Goal: Transaction & Acquisition: Purchase product/service

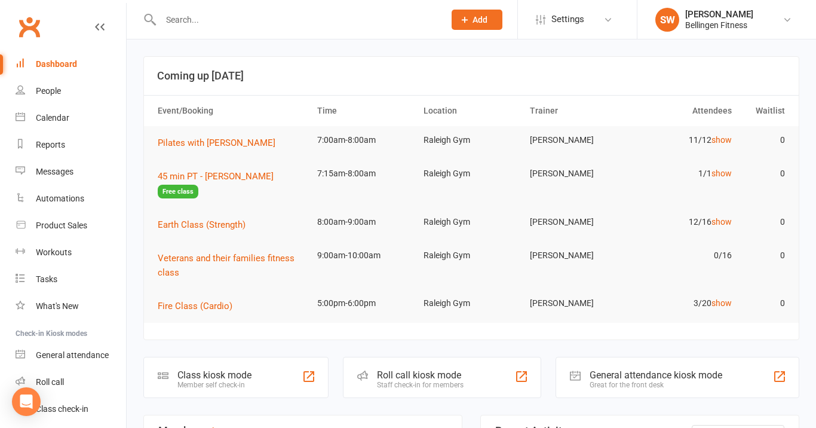
click at [202, 22] on input "text" at bounding box center [296, 19] width 279 height 17
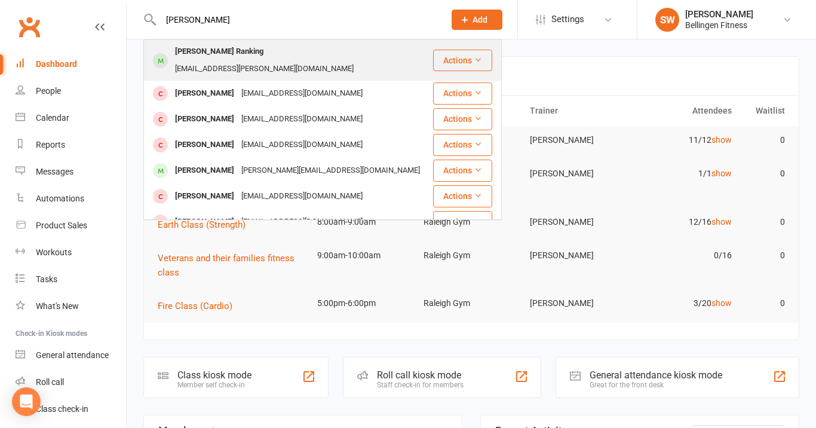
type input "Denise"
drag, startPoint x: 205, startPoint y: 40, endPoint x: 243, endPoint y: 47, distance: 38.3
click at [243, 60] on div "ranking.denise@gmail.com" at bounding box center [264, 68] width 186 height 17
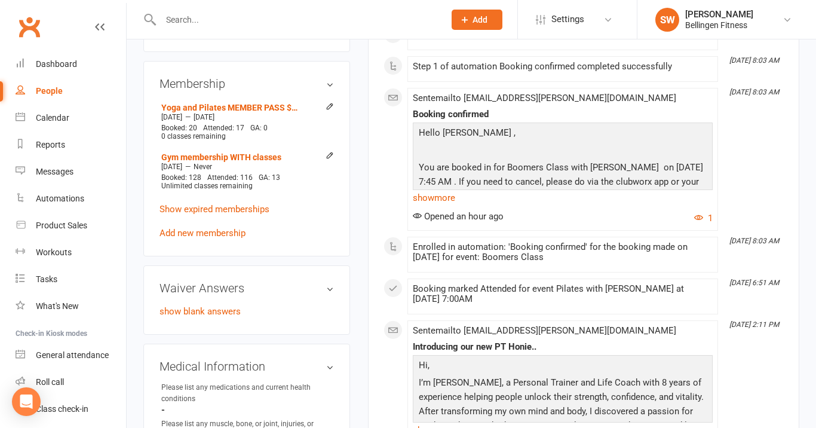
scroll to position [488, 0]
click at [229, 227] on link "Add new membership" at bounding box center [202, 232] width 86 height 11
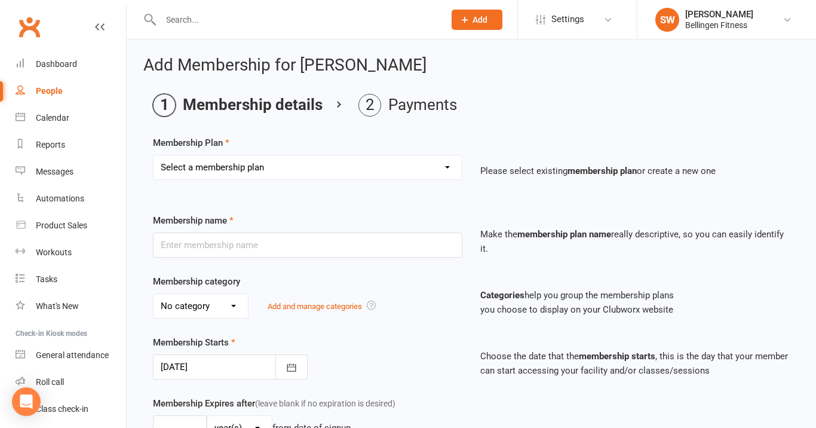
click at [331, 170] on select "Select a membership plan Create new Membership Plan Gym membership WITH classes…" at bounding box center [308, 167] width 308 height 24
select select "17"
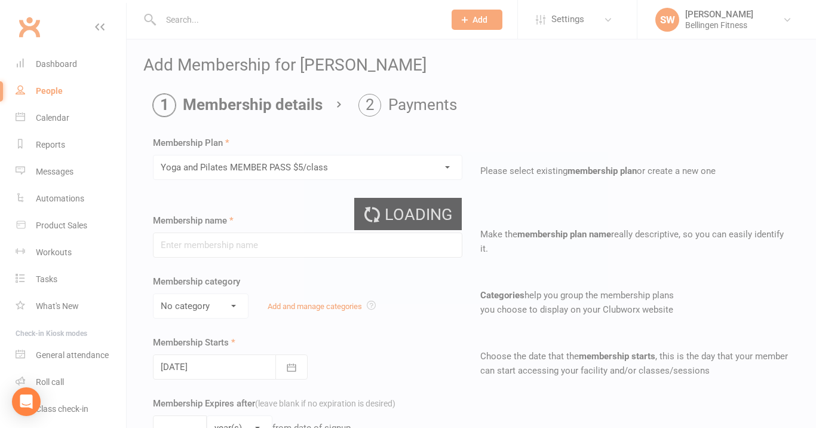
type input "Yoga and Pilates MEMBER PASS $5/class"
select select "1"
type input "4"
select select "2"
type input "10"
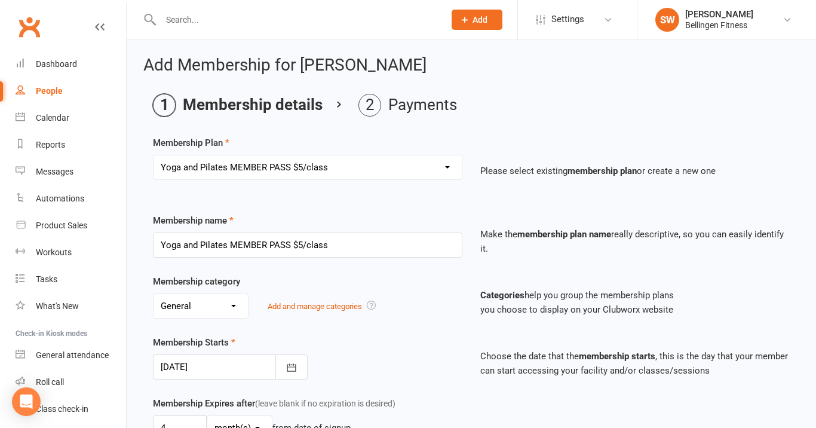
type input "[DATE]"
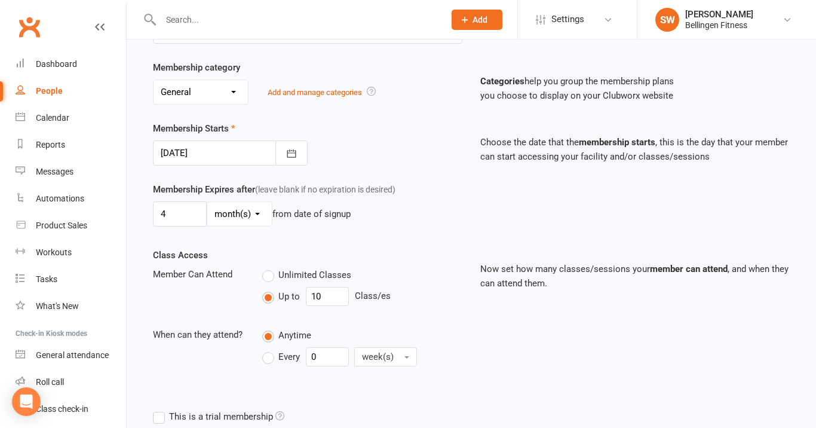
scroll to position [216, 0]
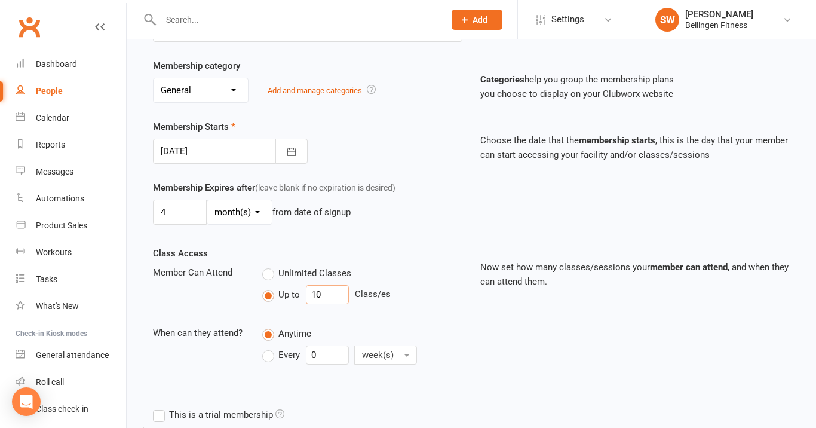
click at [326, 291] on input "10" at bounding box center [327, 294] width 43 height 19
type input "1"
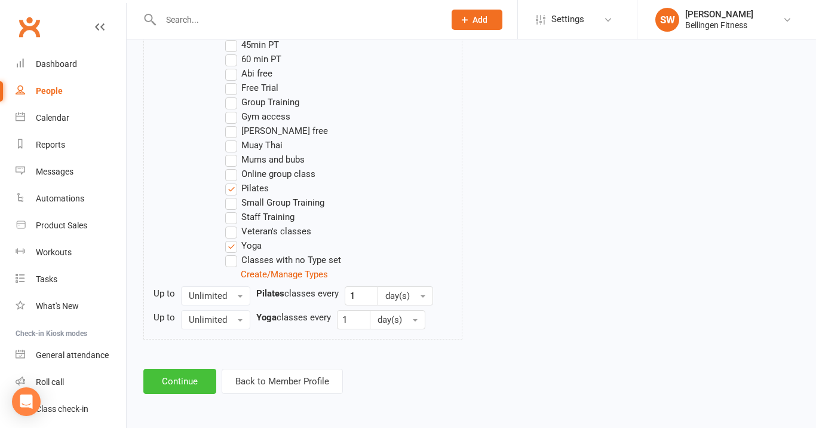
scroll to position [653, 0]
type input "20"
click at [194, 369] on button "Continue" at bounding box center [179, 381] width 73 height 25
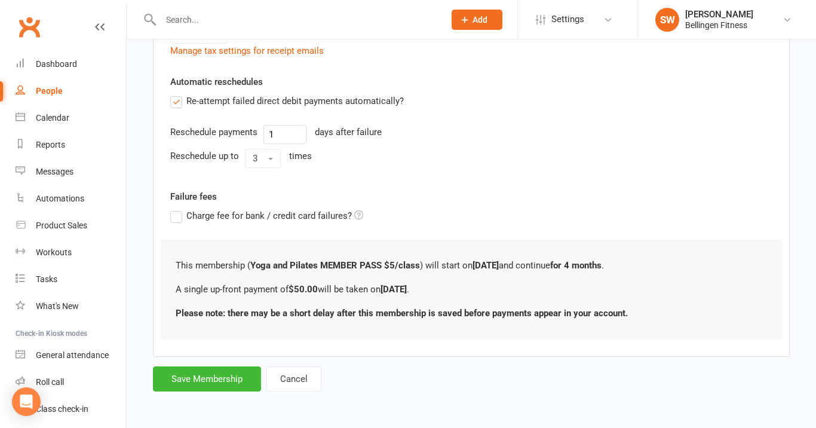
scroll to position [0, 0]
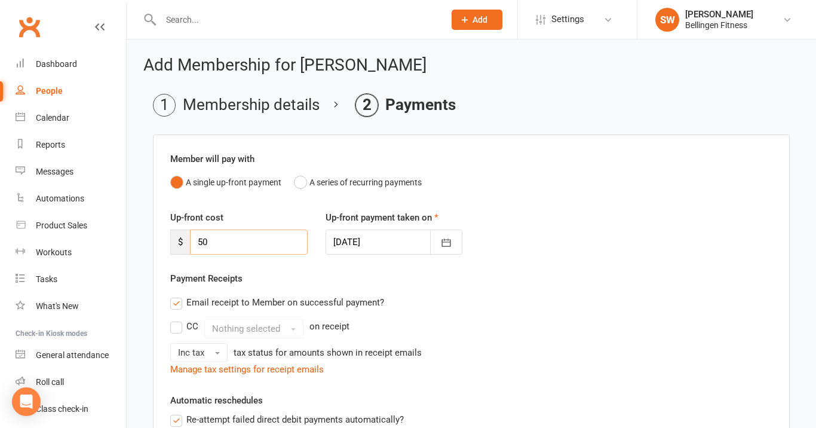
click at [253, 248] on input "50" at bounding box center [249, 241] width 118 height 25
type input "5"
type input "100"
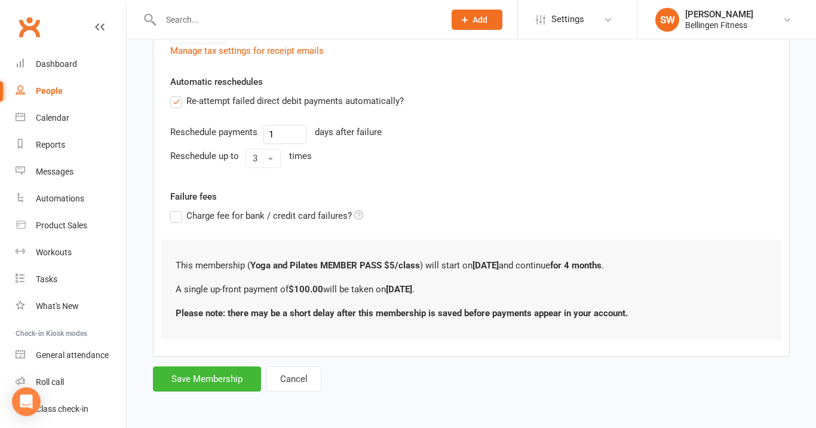
scroll to position [328, 0]
click at [217, 372] on button "Save Membership" at bounding box center [207, 378] width 108 height 25
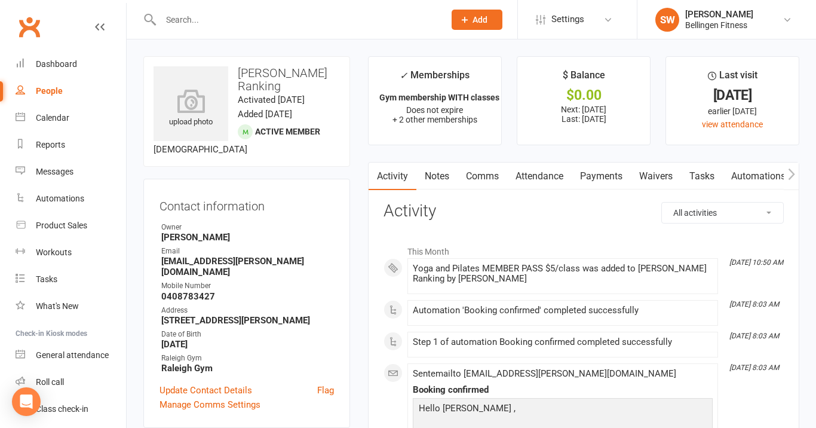
click at [598, 175] on link "Payments" at bounding box center [601, 175] width 59 height 27
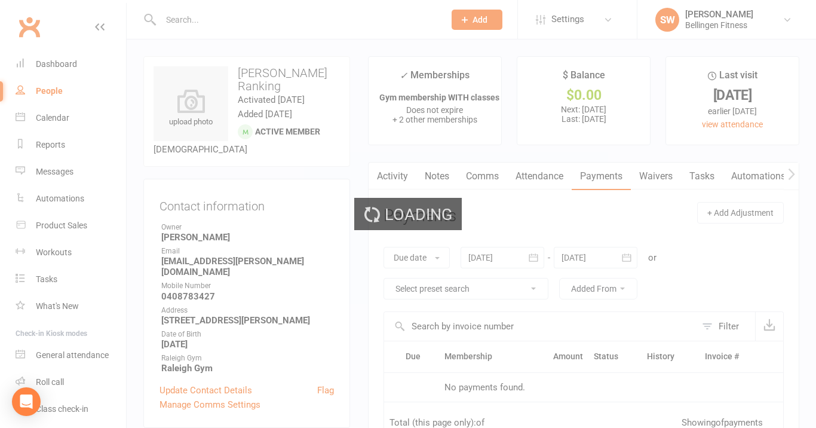
click at [598, 175] on link "Payments" at bounding box center [601, 175] width 59 height 27
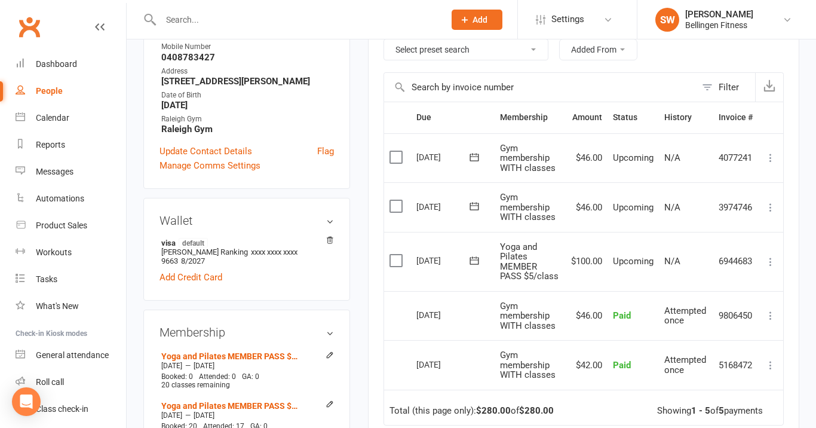
scroll to position [238, 0]
click at [769, 258] on icon at bounding box center [771, 262] width 12 height 12
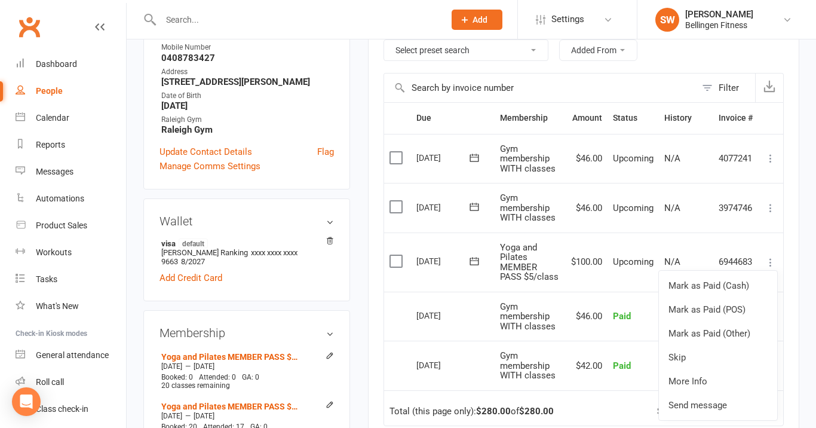
click at [769, 258] on icon at bounding box center [771, 262] width 12 height 12
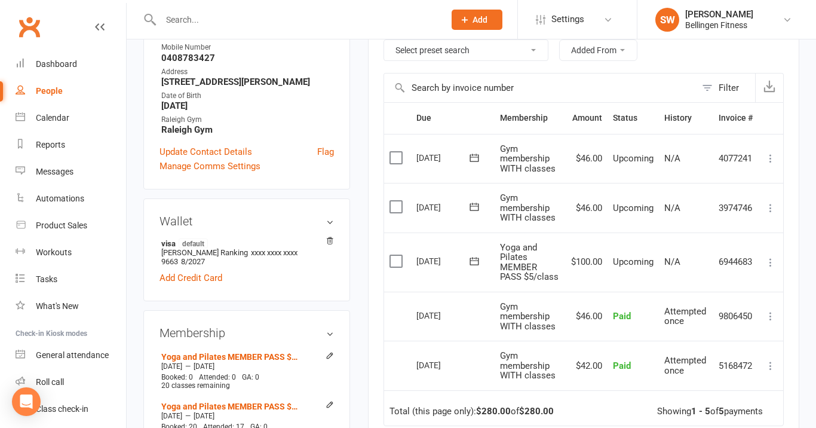
click at [467, 17] on icon at bounding box center [464, 19] width 11 height 11
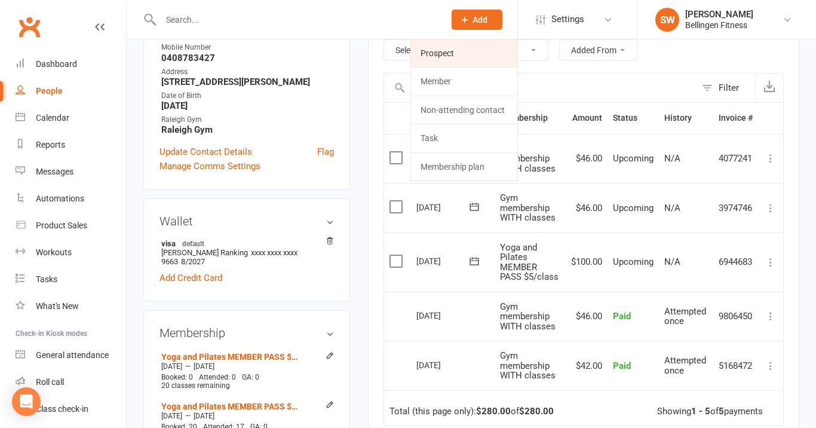
click at [471, 49] on link "Prospect" at bounding box center [464, 52] width 106 height 27
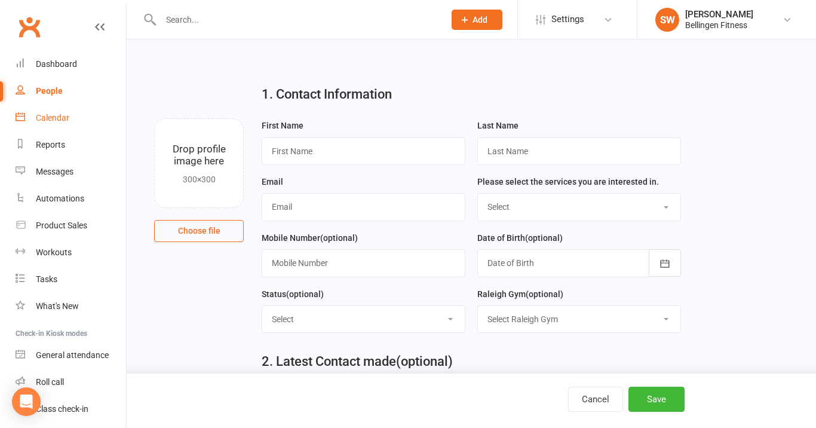
click at [66, 112] on link "Calendar" at bounding box center [71, 118] width 111 height 27
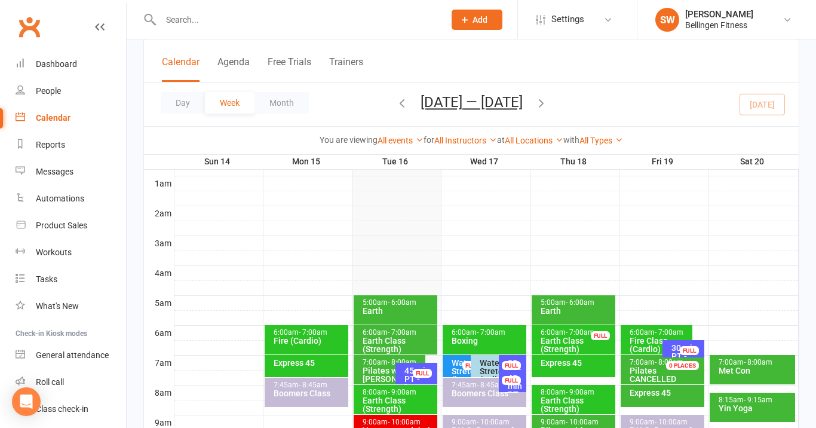
scroll to position [106, 0]
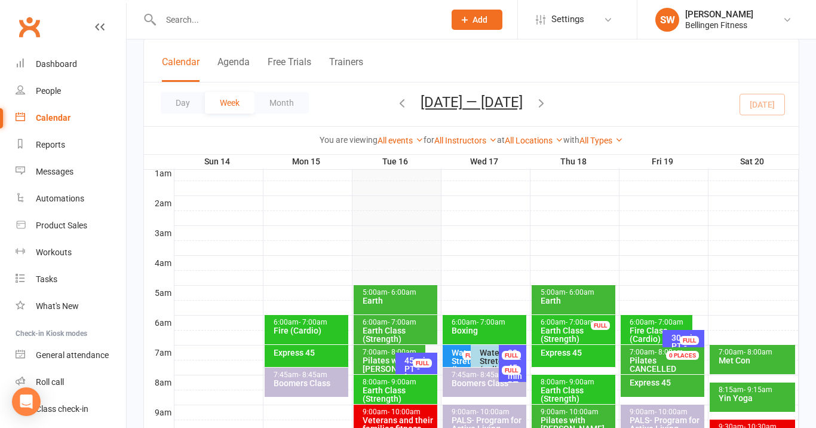
click at [576, 295] on span "- 6:00am" at bounding box center [580, 292] width 29 height 8
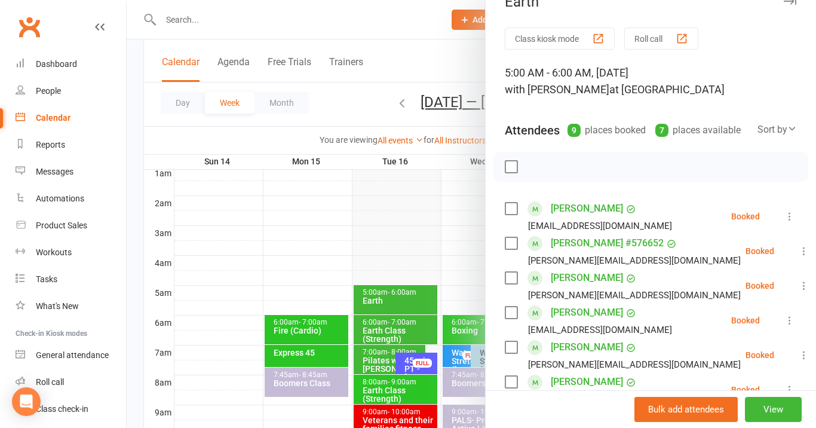
scroll to position [17, 0]
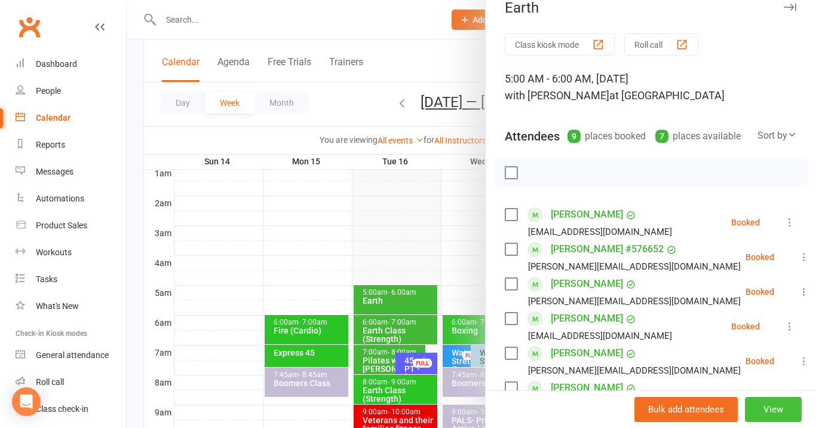
click at [788, 404] on button "View" at bounding box center [773, 409] width 57 height 25
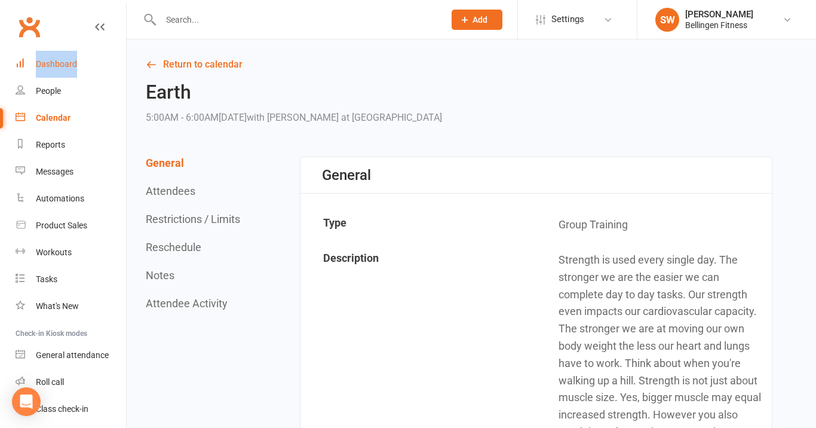
click at [68, 66] on div "Dashboard" at bounding box center [56, 64] width 41 height 10
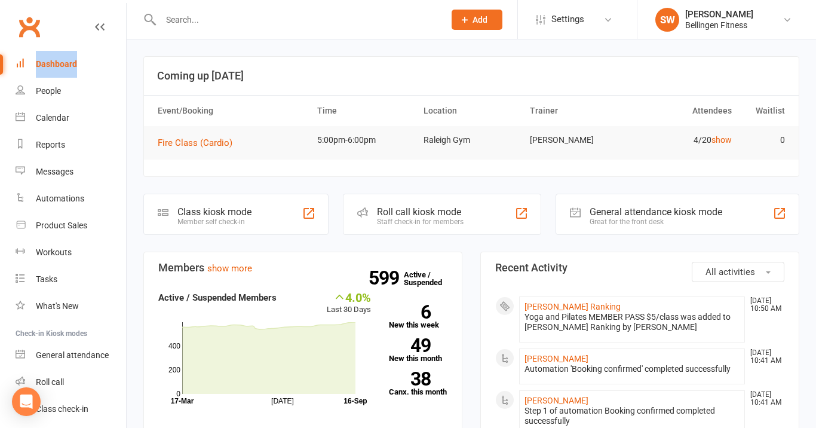
click at [56, 225] on div "Product Sales" at bounding box center [61, 225] width 51 height 10
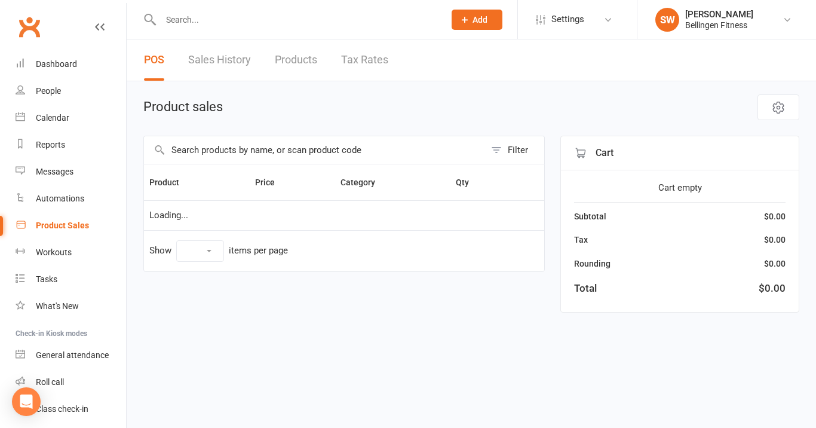
select select "10"
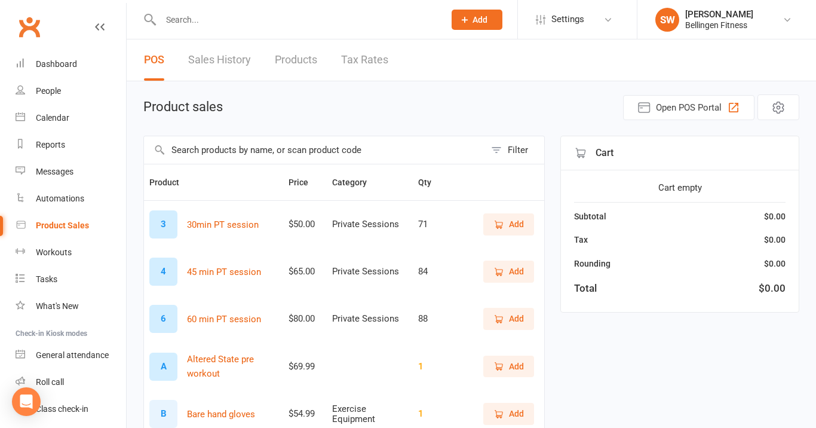
click at [320, 151] on input "text" at bounding box center [314, 149] width 341 height 27
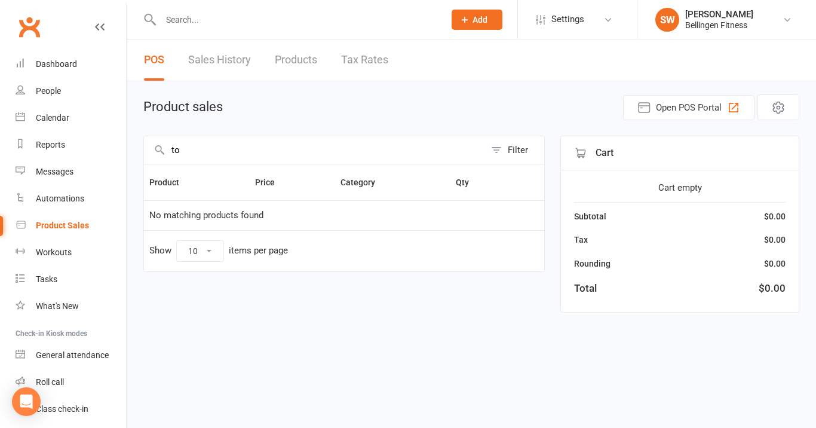
type input "t"
type input "b"
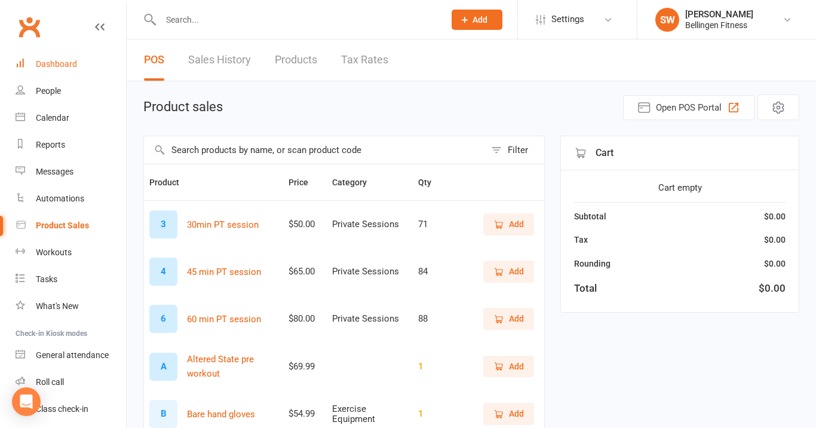
click at [57, 69] on link "Dashboard" at bounding box center [71, 64] width 111 height 27
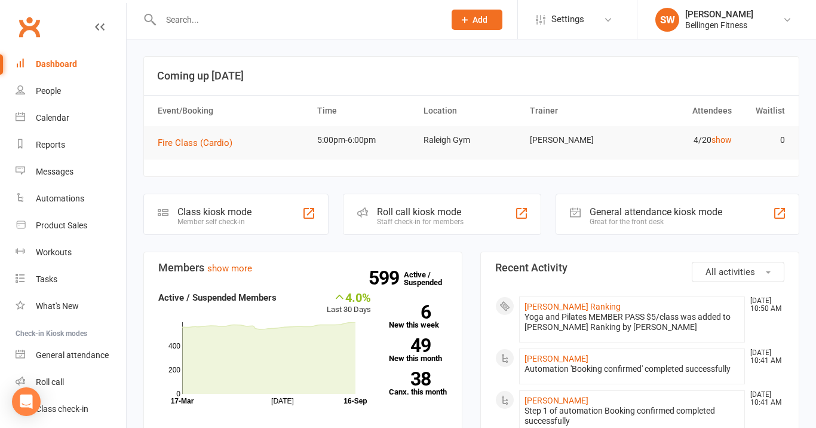
click at [189, 15] on input "text" at bounding box center [296, 19] width 279 height 17
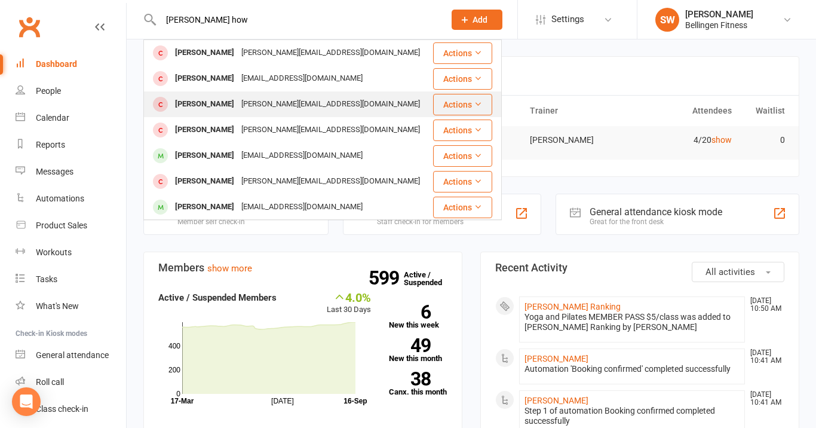
type input "[PERSON_NAME] how"
click at [229, 109] on div "[PERSON_NAME]" at bounding box center [204, 104] width 66 height 17
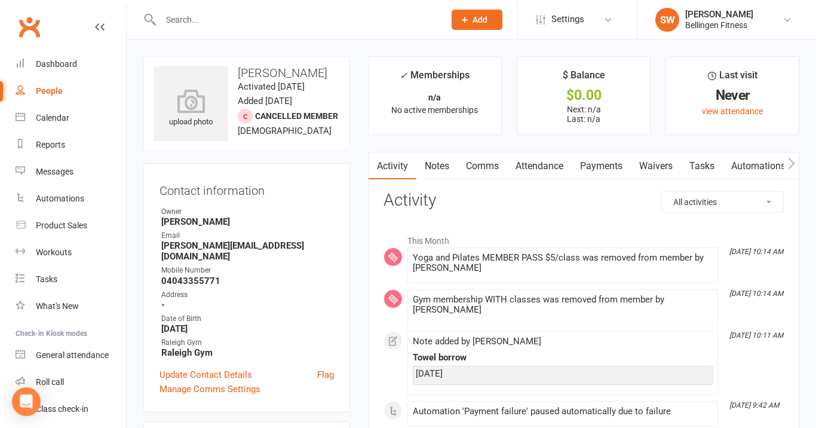
click at [447, 162] on link "Notes" at bounding box center [436, 165] width 41 height 27
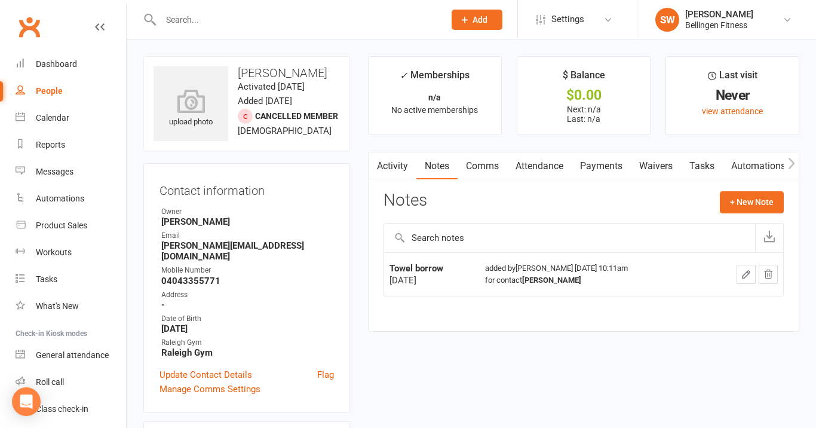
click at [745, 272] on icon "button" at bounding box center [745, 274] width 7 height 7
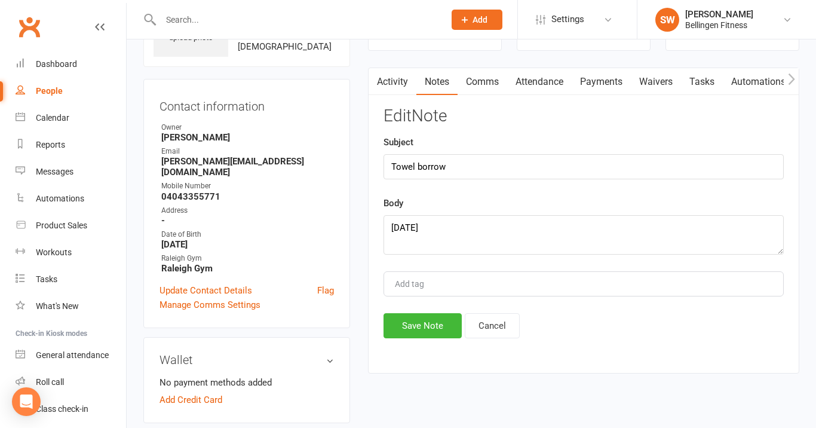
scroll to position [87, 0]
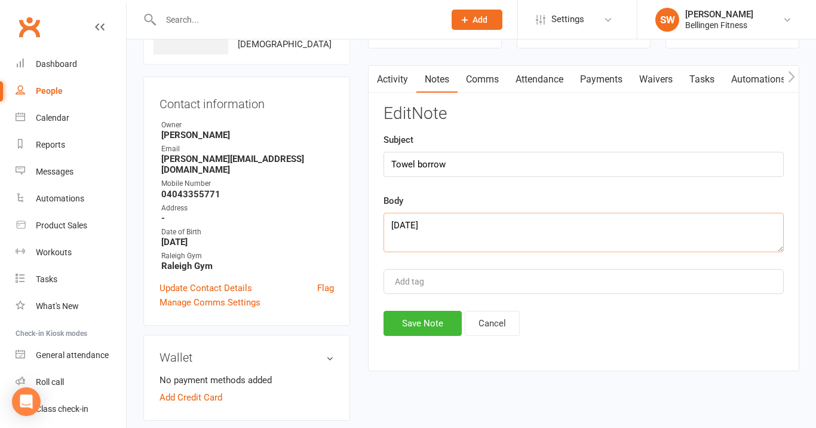
click at [484, 234] on textarea "[DATE]" at bounding box center [583, 232] width 400 height 39
type textarea "[DATE] [DATE] [DATE] / charged"
click at [432, 324] on button "Save Note" at bounding box center [422, 323] width 78 height 25
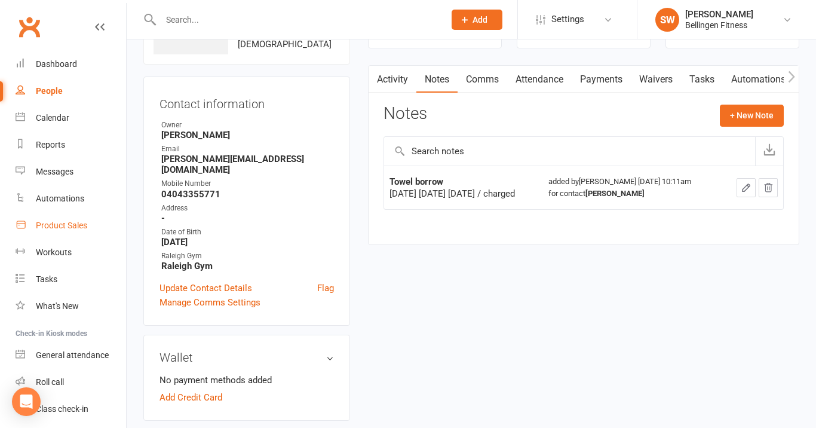
click at [83, 228] on div "Product Sales" at bounding box center [61, 225] width 51 height 10
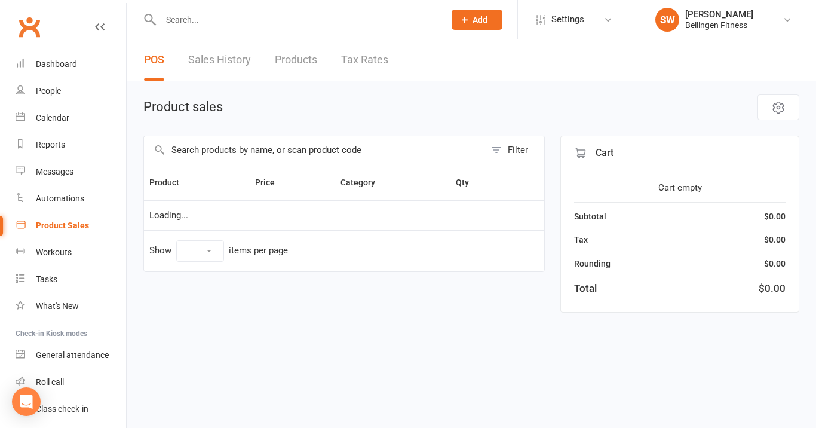
select select "10"
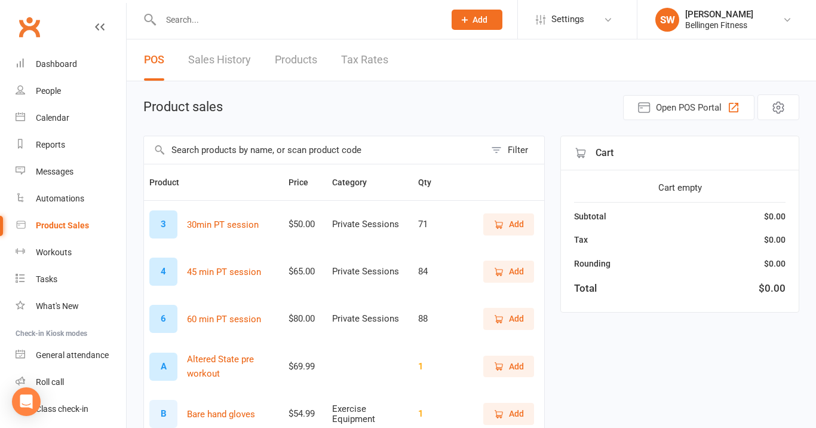
click at [247, 151] on input "text" at bounding box center [314, 149] width 341 height 27
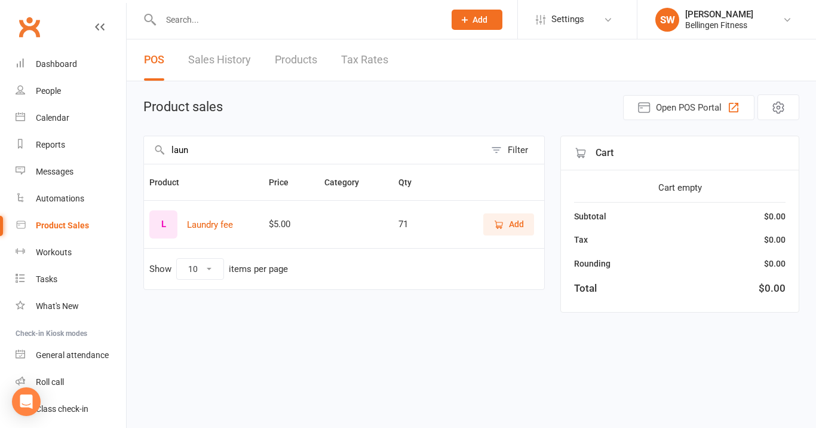
type input "laundry"
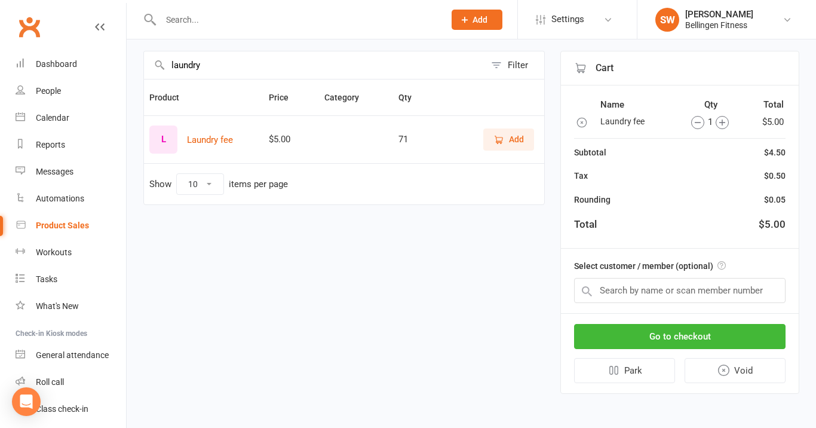
scroll to position [94, 0]
click at [615, 281] on input "text" at bounding box center [679, 290] width 211 height 25
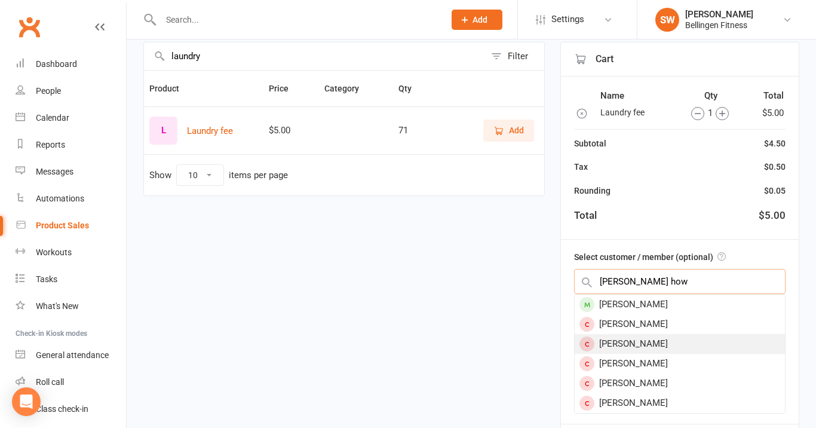
type input "[PERSON_NAME] how"
click at [640, 338] on div "[PERSON_NAME]" at bounding box center [680, 344] width 210 height 20
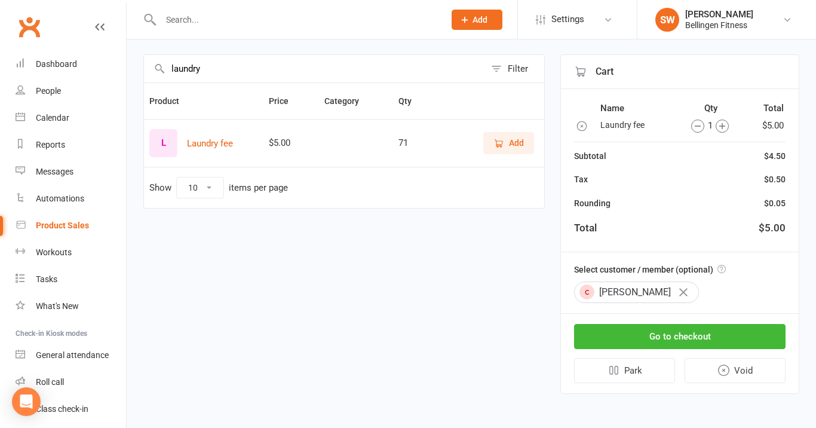
scroll to position [90, 0]
click at [469, 336] on div "laundry Filter Product Price Category Qty L Laundry fee $5.00 71 Add Show 10 25…" at bounding box center [343, 223] width 401 height 339
click at [595, 326] on button "Go to checkout" at bounding box center [679, 336] width 211 height 25
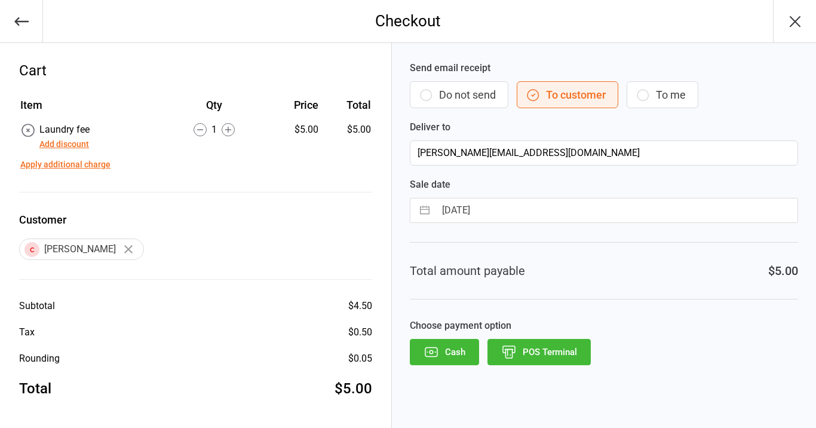
click at [22, 16] on icon "button" at bounding box center [21, 21] width 17 height 17
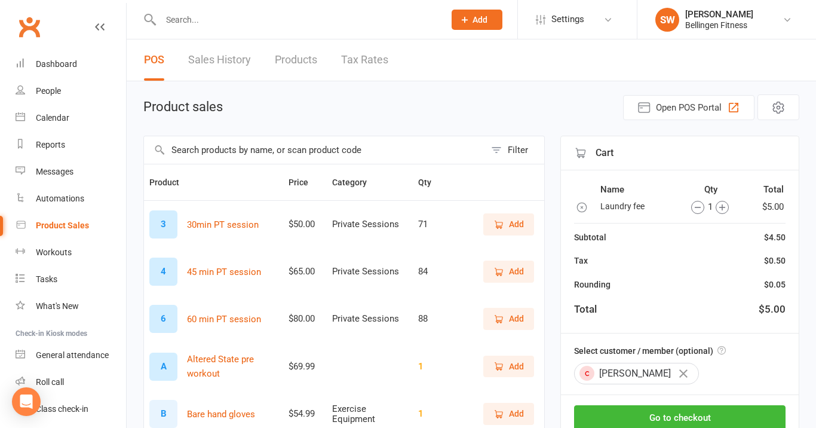
click at [285, 152] on input "text" at bounding box center [314, 149] width 341 height 27
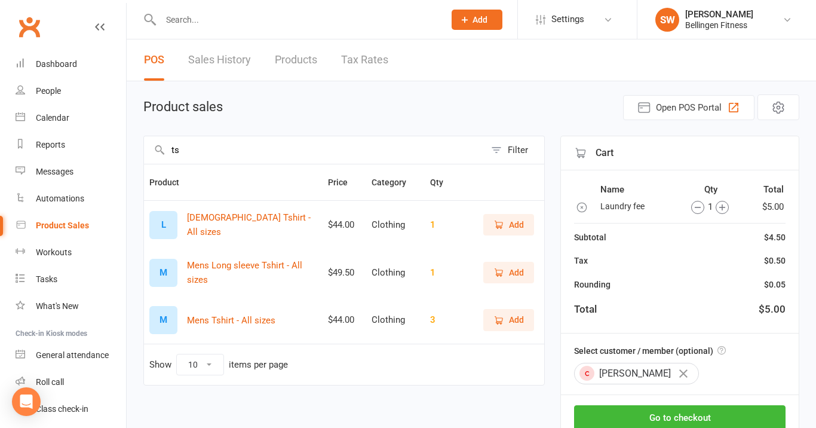
type input "t"
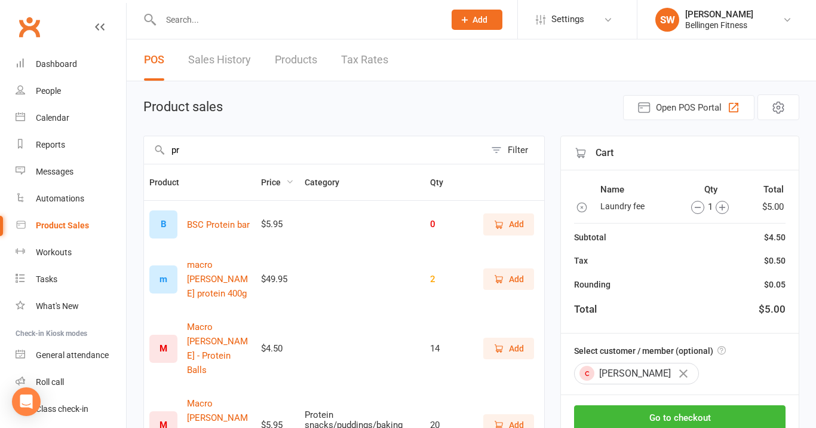
type input "p"
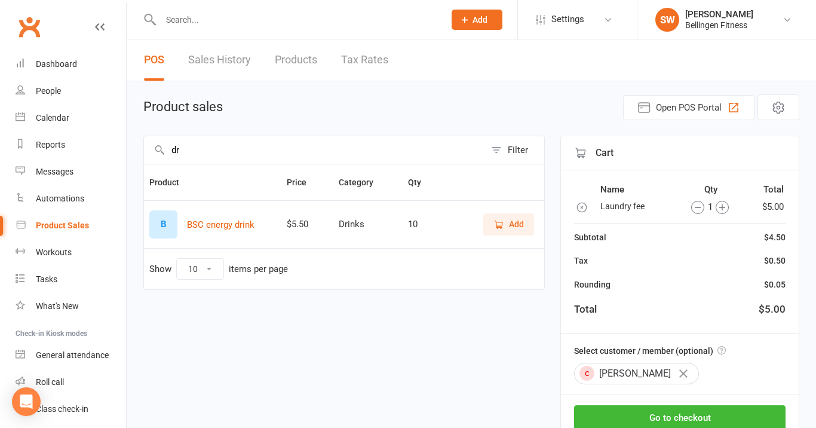
type input "d"
